Goal: Task Accomplishment & Management: Complete application form

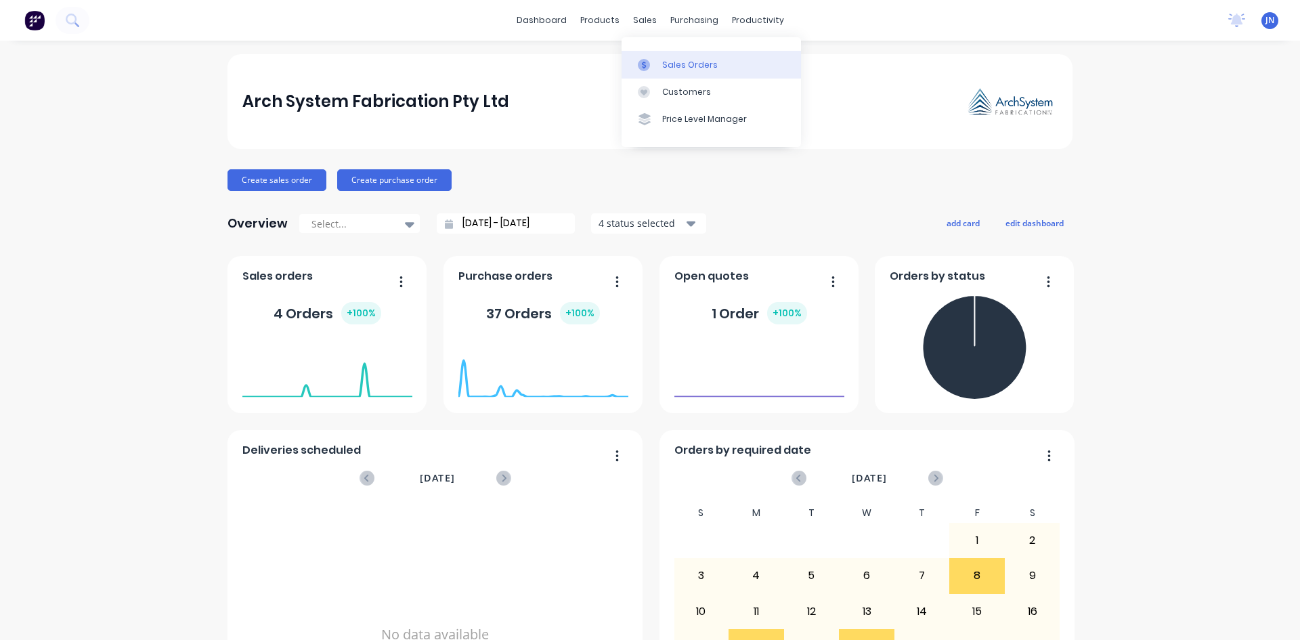
click at [651, 64] on div at bounding box center [648, 65] width 20 height 12
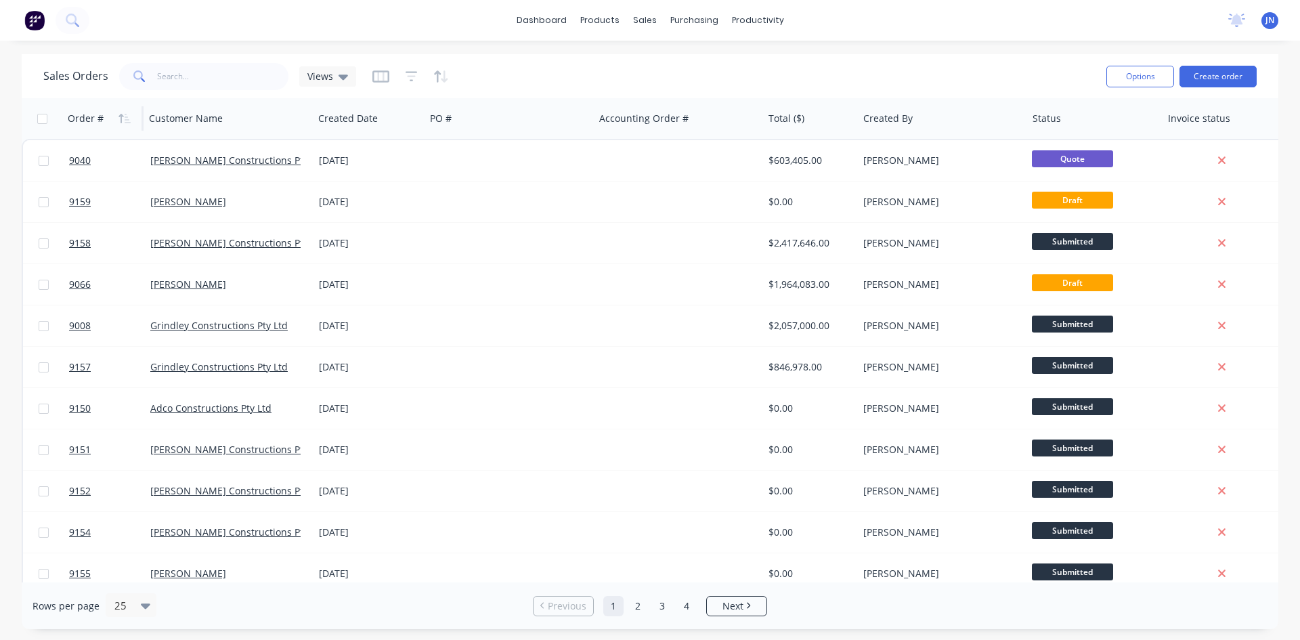
click at [90, 114] on div "Order #" at bounding box center [86, 119] width 36 height 14
click at [122, 117] on icon "button" at bounding box center [125, 118] width 12 height 11
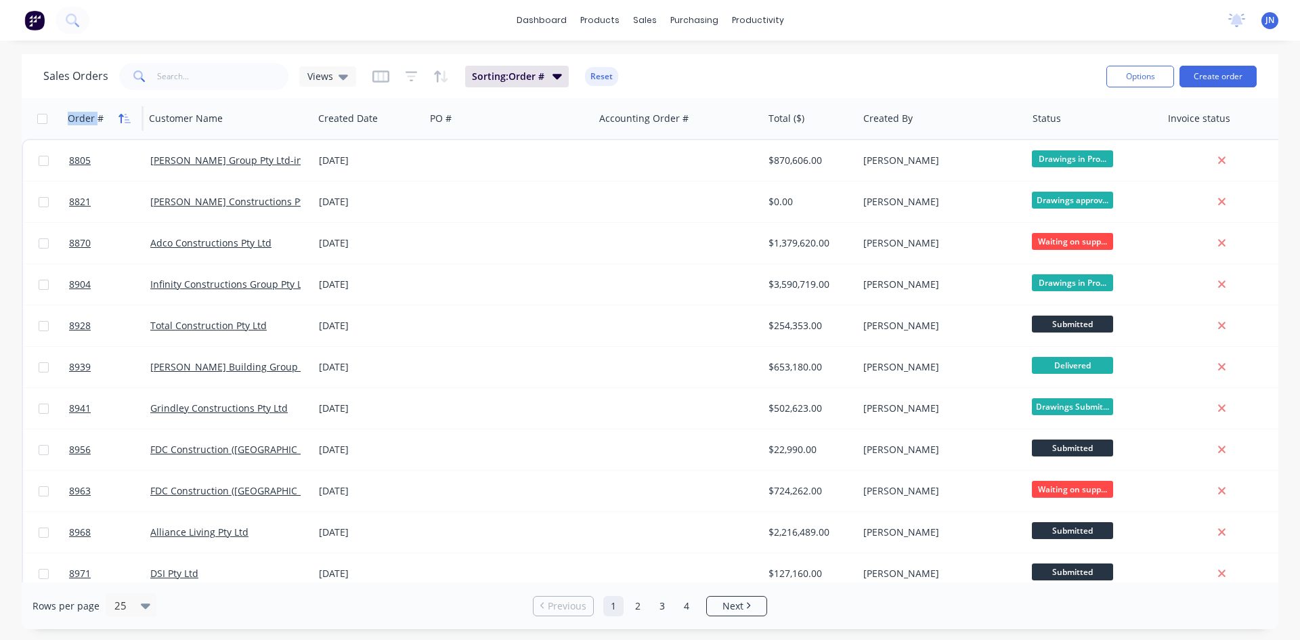
click at [127, 121] on icon "button" at bounding box center [125, 118] width 12 height 11
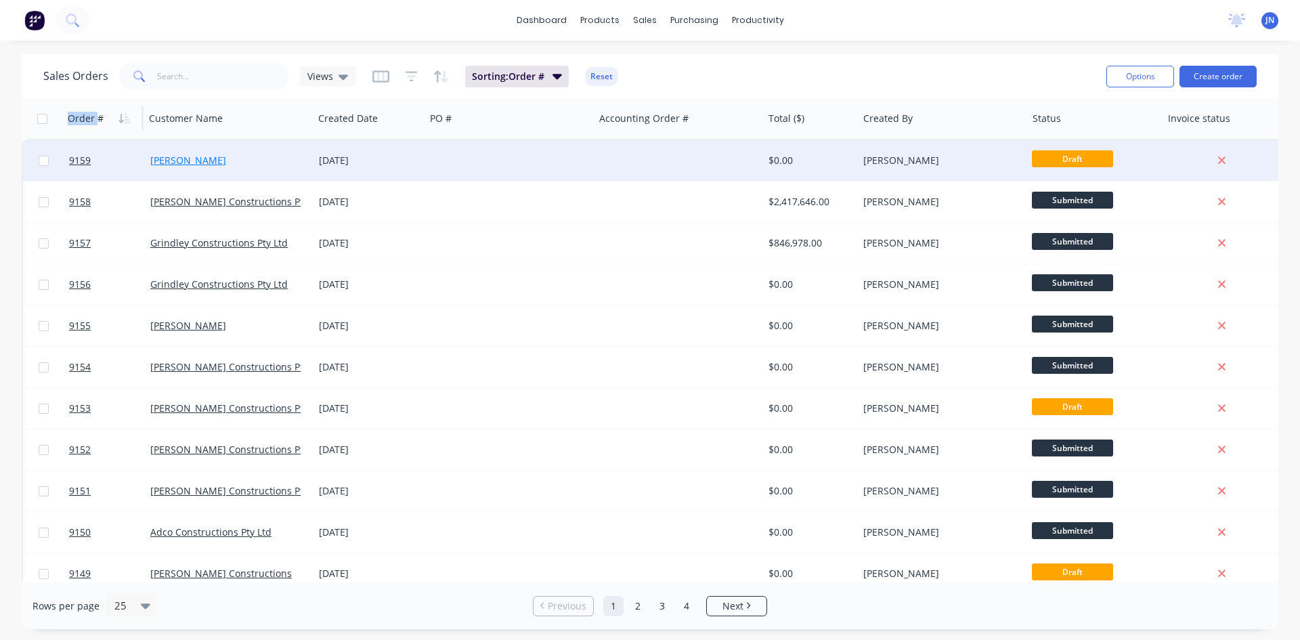
click at [163, 158] on link "[PERSON_NAME]" at bounding box center [188, 160] width 76 height 13
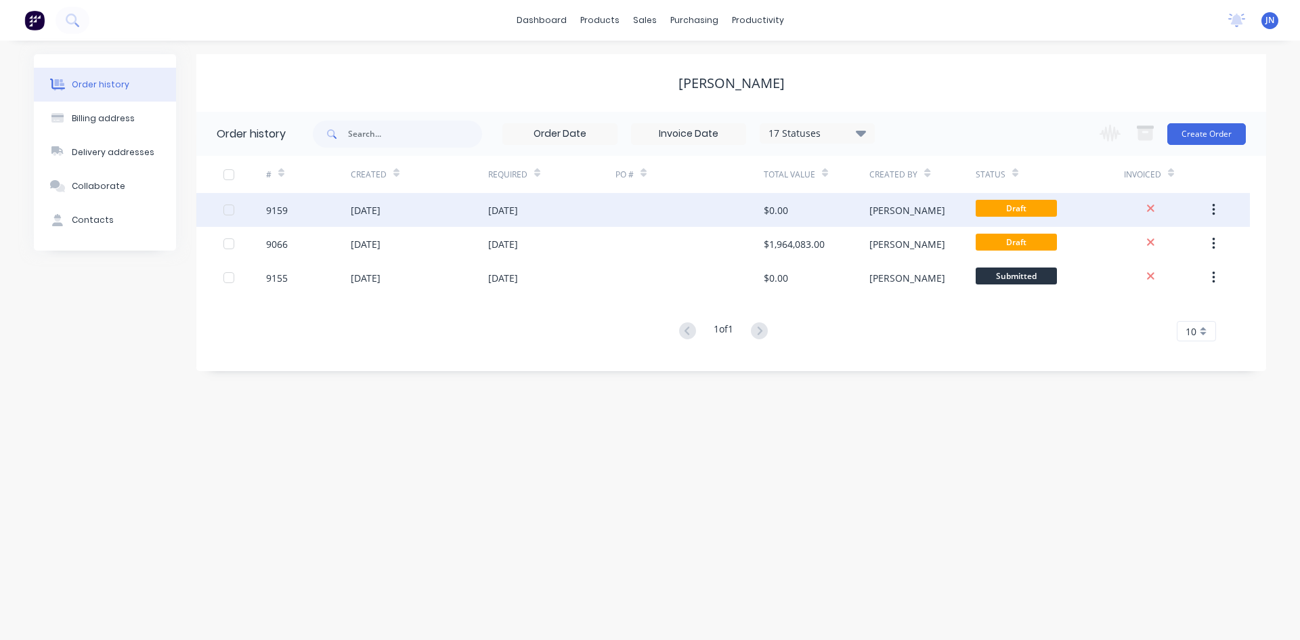
click at [913, 219] on div "[PERSON_NAME]" at bounding box center [922, 210] width 106 height 34
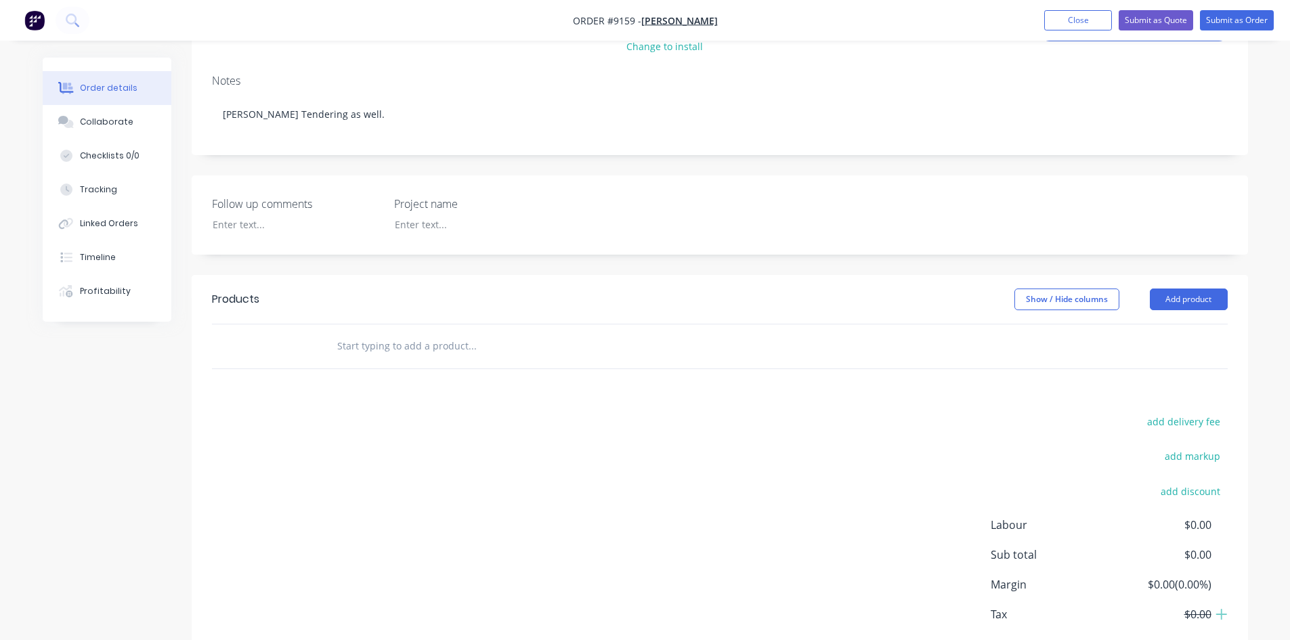
scroll to position [263, 0]
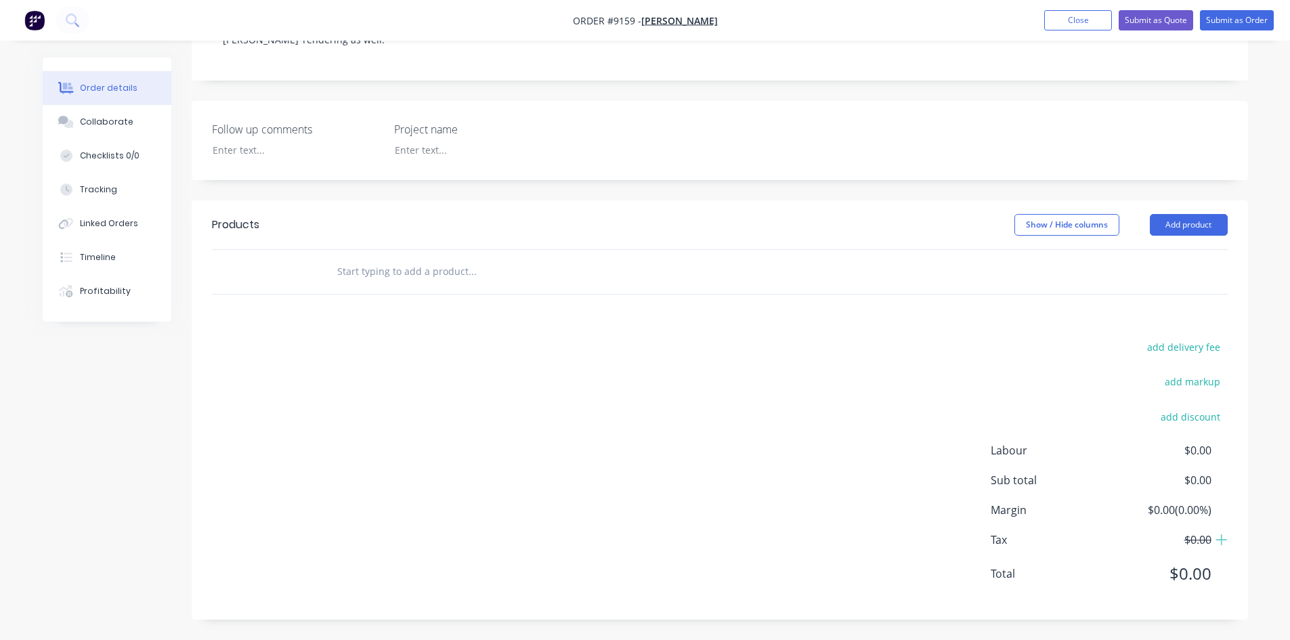
click at [417, 276] on input "text" at bounding box center [472, 271] width 271 height 27
type input "Submitted"
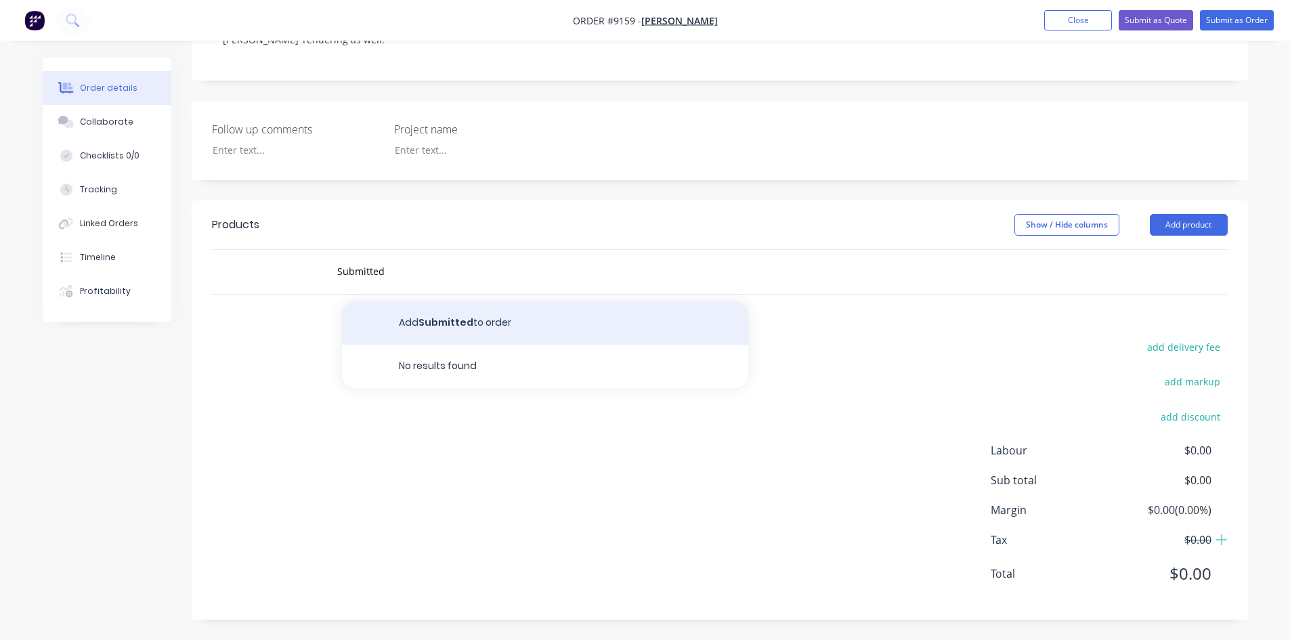
click at [486, 328] on button "Add Submitted to order" at bounding box center [545, 322] width 406 height 43
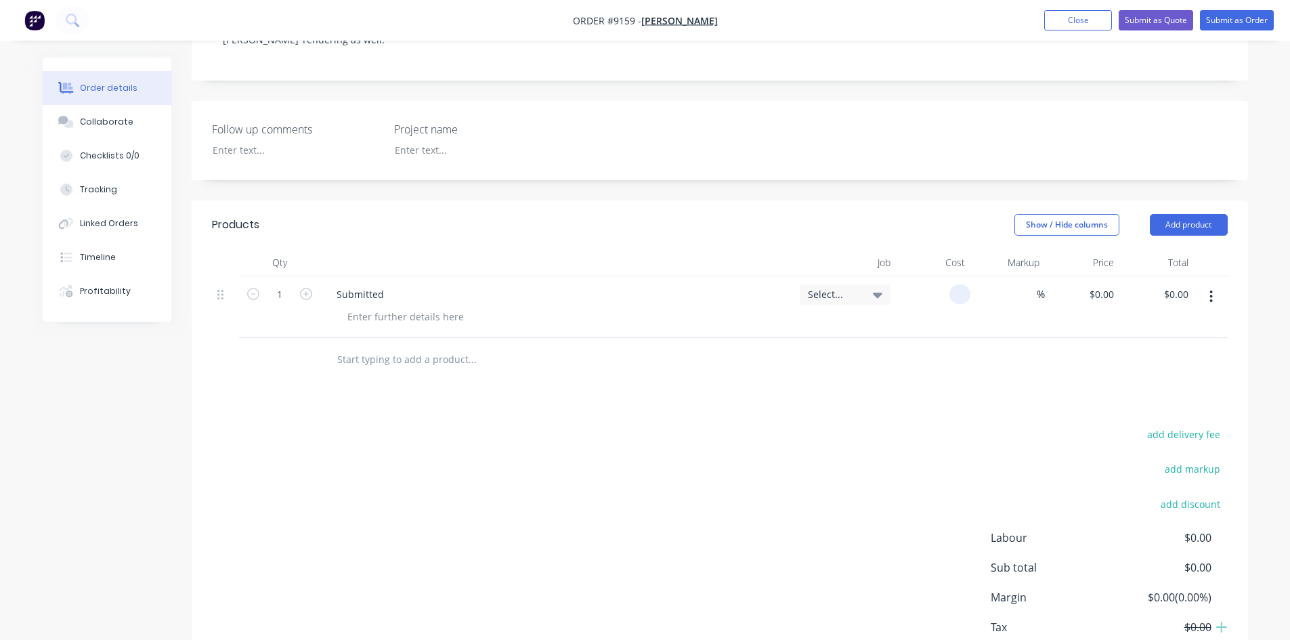
drag, startPoint x: 944, startPoint y: 292, endPoint x: 962, endPoint y: 291, distance: 18.3
click at [962, 291] on input at bounding box center [963, 294] width 16 height 20
type input "$745,940.00"
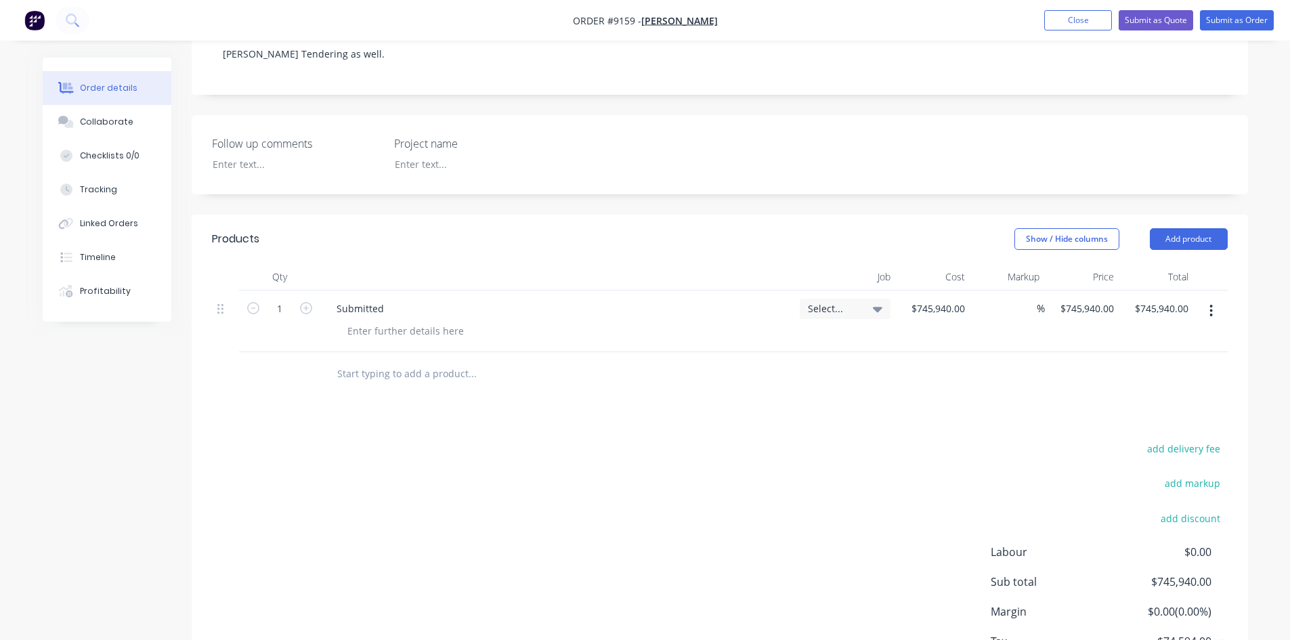
scroll to position [215, 0]
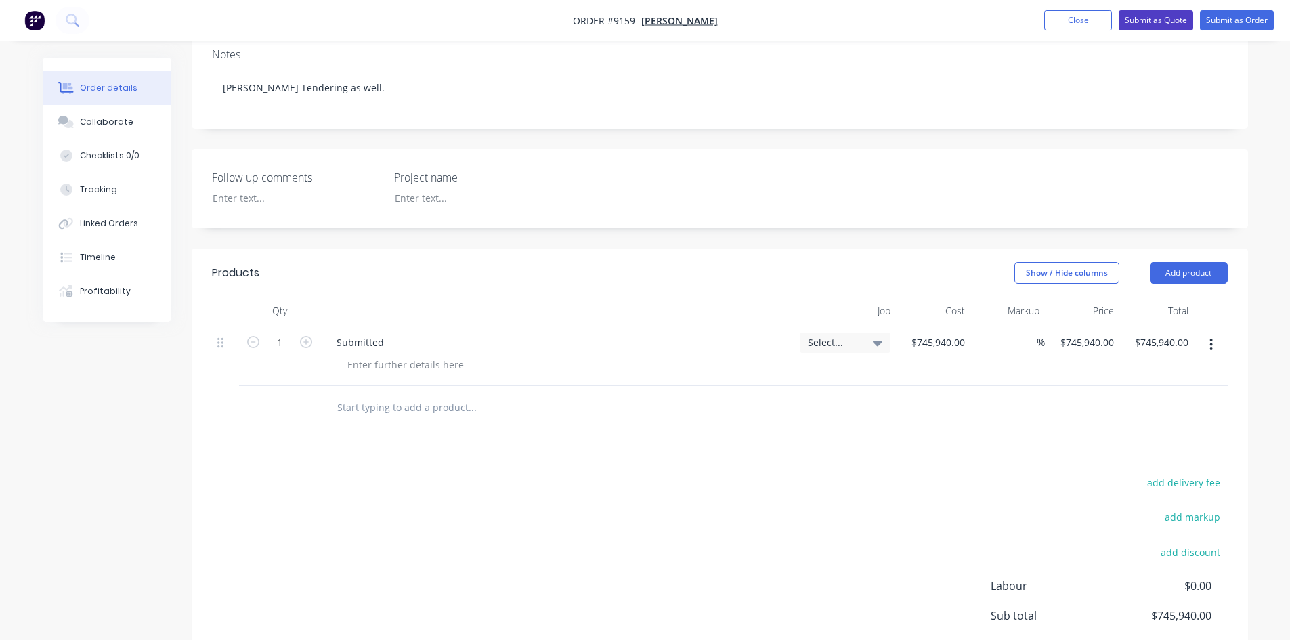
click at [1145, 26] on button "Submit as Quote" at bounding box center [1156, 20] width 74 height 20
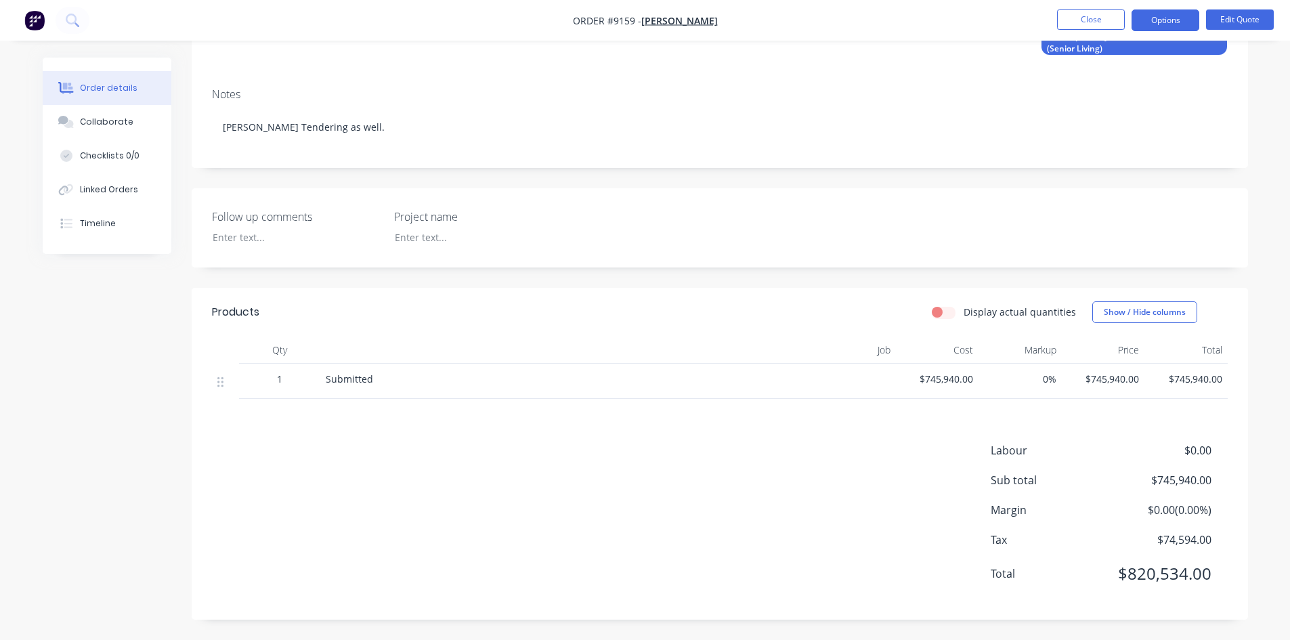
scroll to position [0, 0]
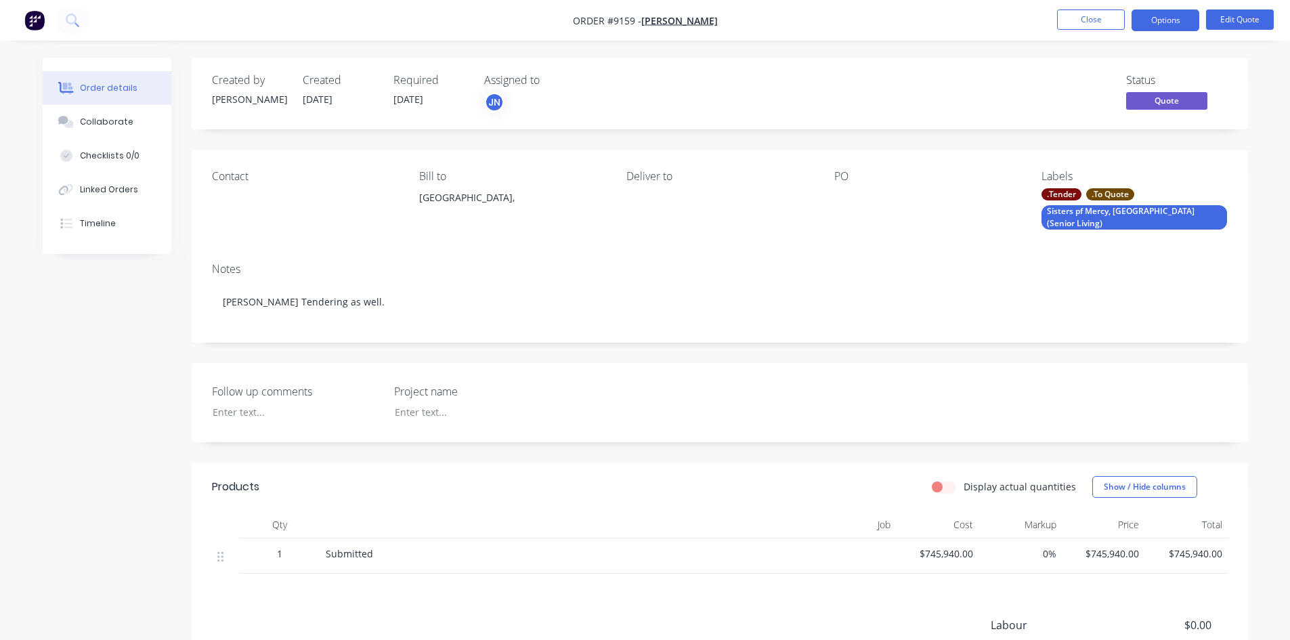
click at [1070, 194] on div ".Tender" at bounding box center [1061, 194] width 40 height 12
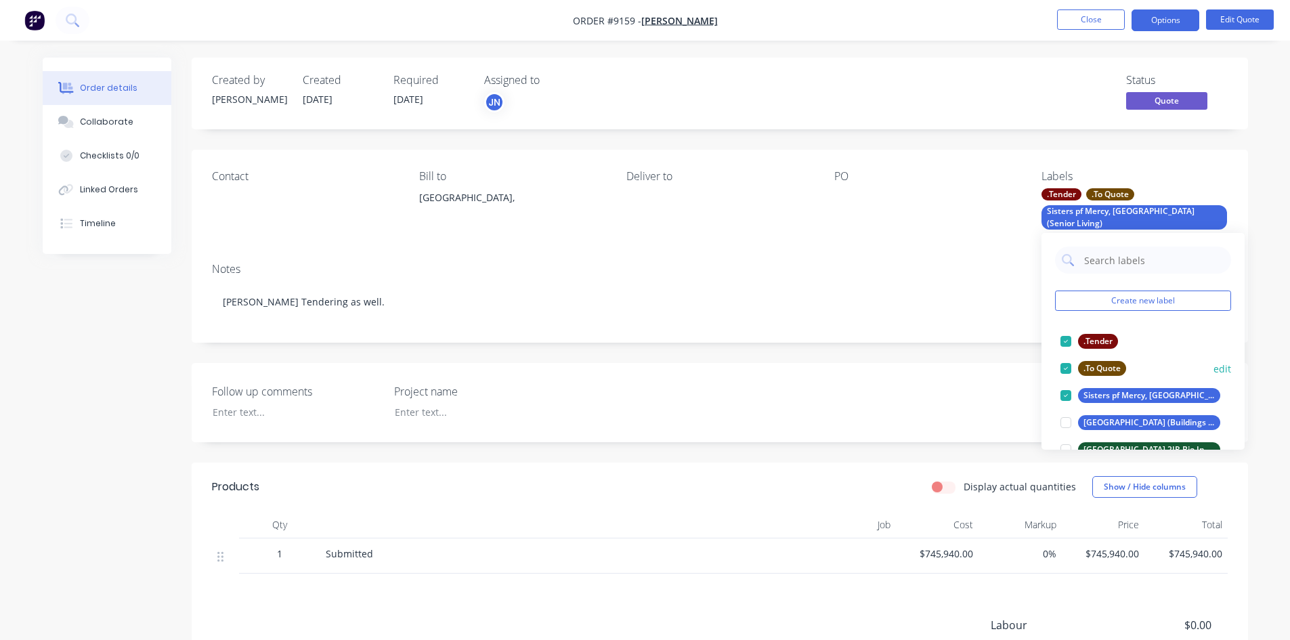
click at [1068, 365] on div at bounding box center [1065, 368] width 27 height 27
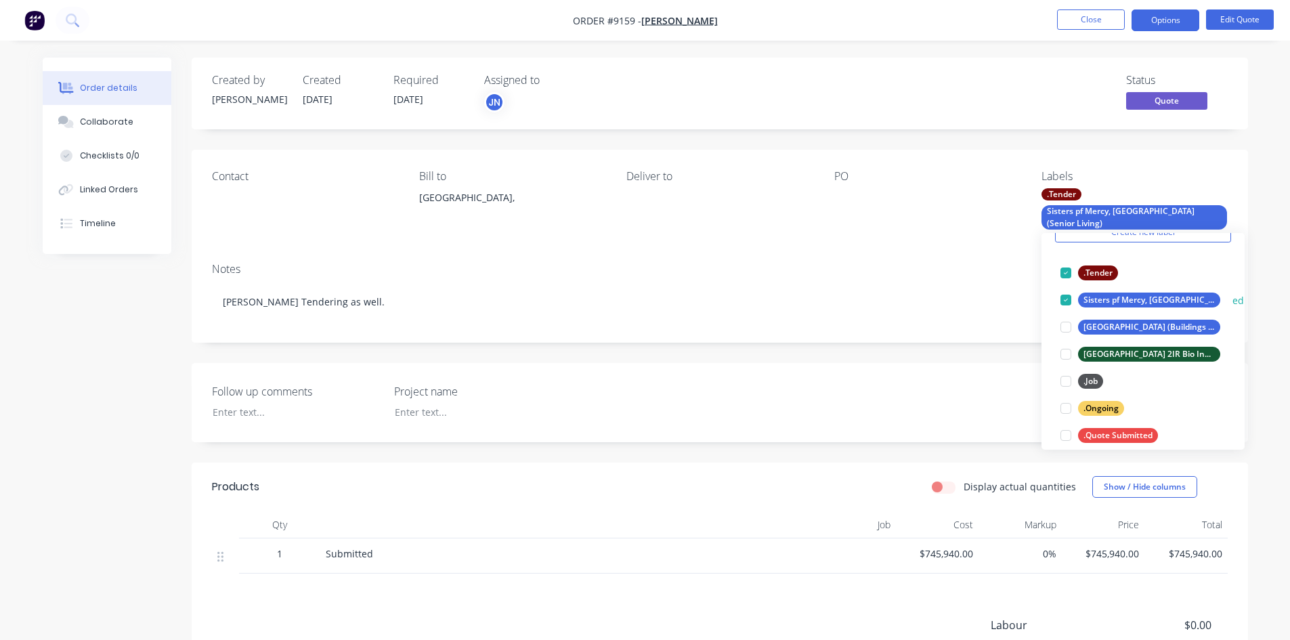
scroll to position [135, 0]
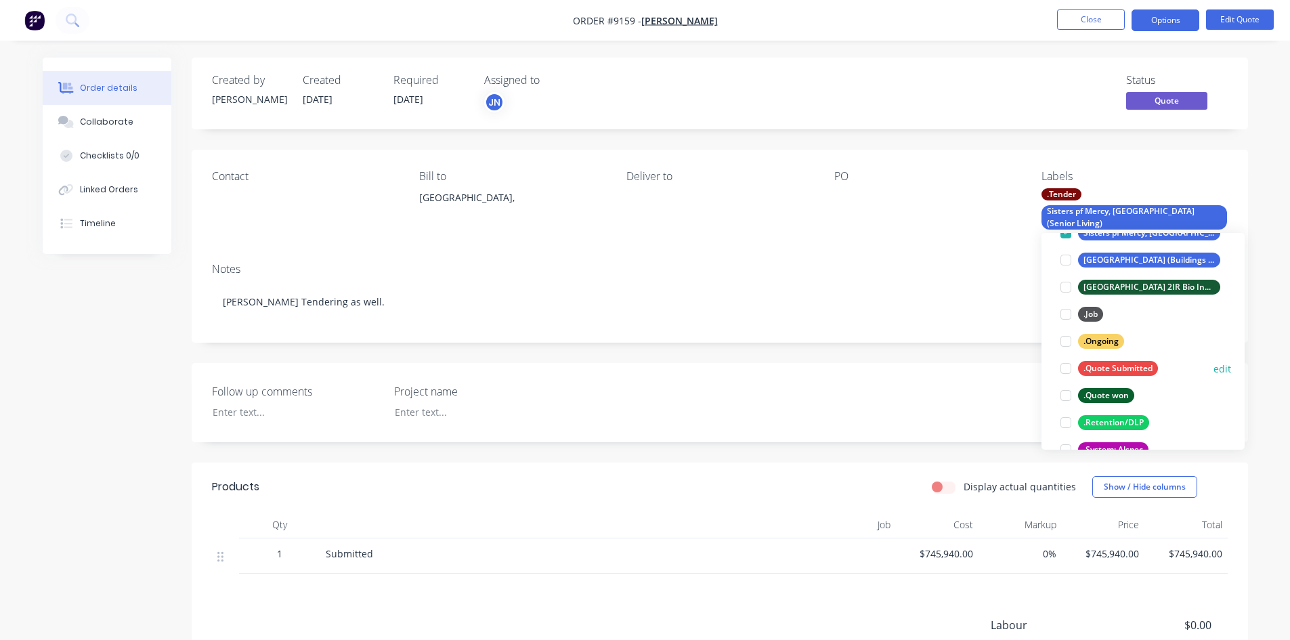
click at [1066, 369] on div at bounding box center [1065, 368] width 27 height 27
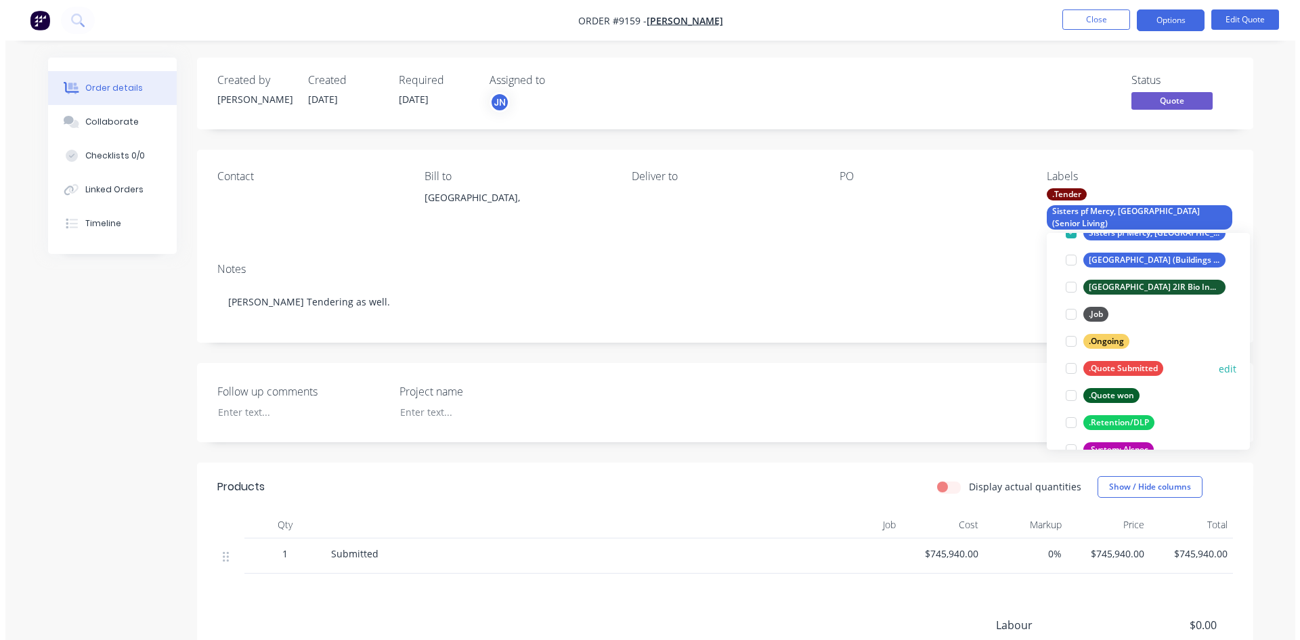
scroll to position [0, 0]
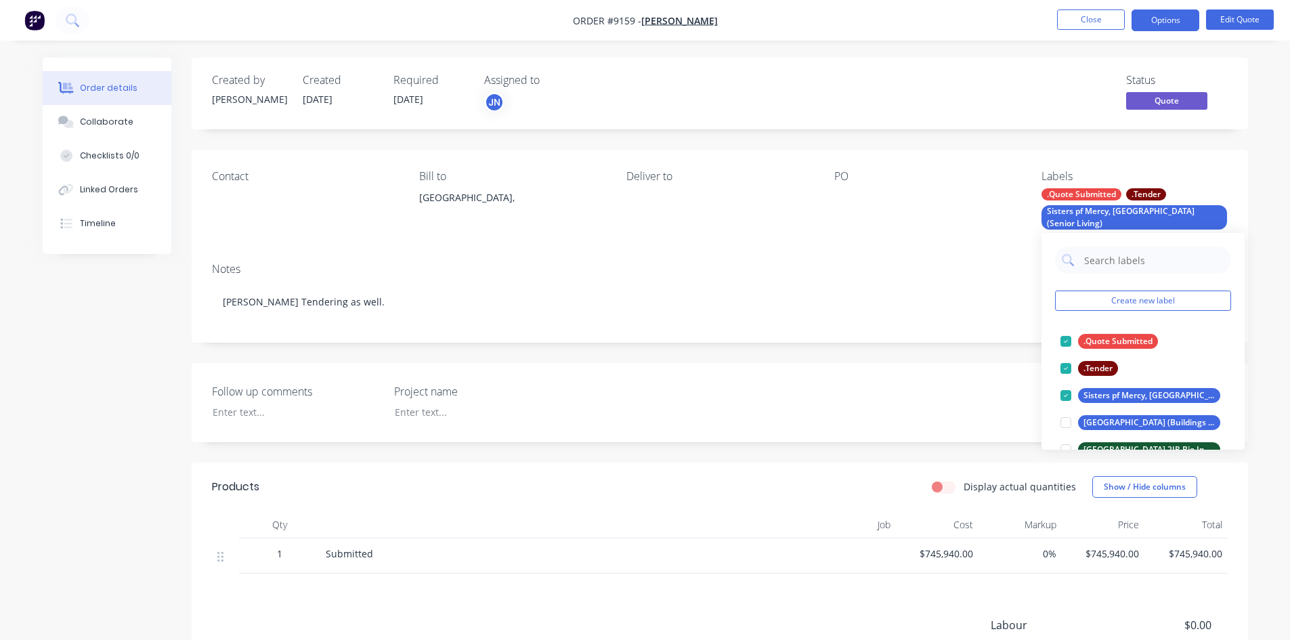
click at [868, 215] on div "PO" at bounding box center [927, 201] width 186 height 62
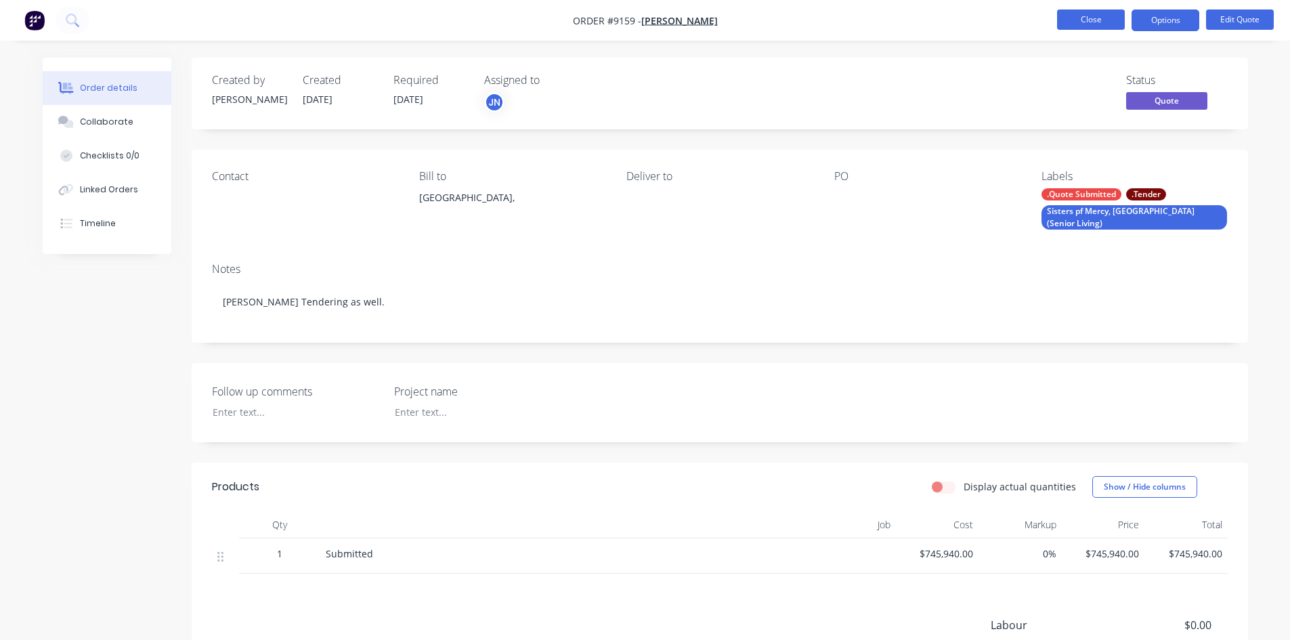
click at [1088, 18] on button "Close" at bounding box center [1091, 19] width 68 height 20
